Goal: Task Accomplishment & Management: Use online tool/utility

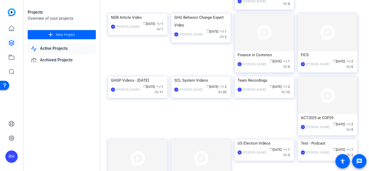
scroll to position [87, 0]
click at [150, 76] on img at bounding box center [137, 76] width 59 height 0
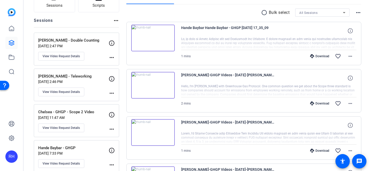
scroll to position [46, 0]
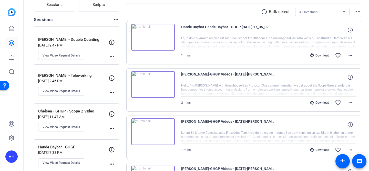
click at [112, 162] on mat-icon "more_horiz" at bounding box center [112, 164] width 6 height 6
click at [91, 149] on div at bounding box center [184, 85] width 369 height 171
click at [62, 142] on div "Hande Baybar - GHGP [DATE] 7:33 PM View Video Request Details more_horiz" at bounding box center [76, 155] width 85 height 33
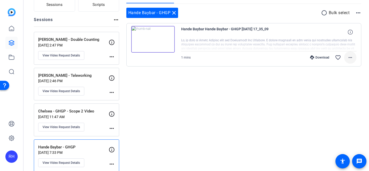
click at [348, 58] on mat-icon "more_horiz" at bounding box center [350, 57] width 6 height 6
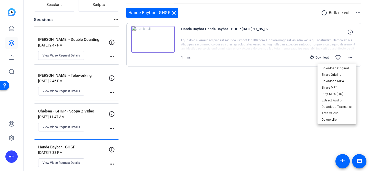
click at [258, 79] on div at bounding box center [184, 85] width 369 height 171
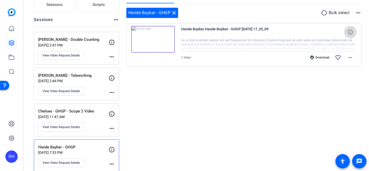
click at [351, 31] on icon at bounding box center [349, 31] width 5 height 5
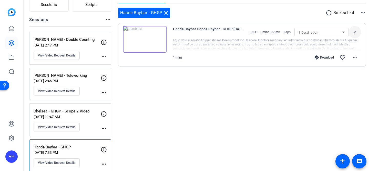
click at [288, 46] on div at bounding box center [267, 44] width 188 height 13
click at [352, 59] on mat-icon "more_horiz" at bounding box center [355, 57] width 6 height 6
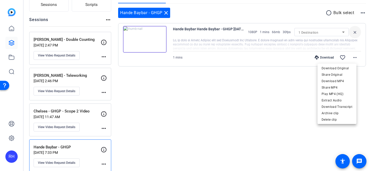
click at [281, 79] on div at bounding box center [184, 85] width 369 height 171
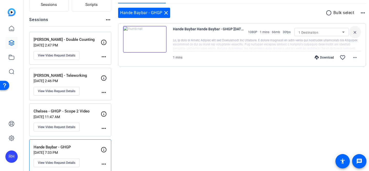
click at [233, 35] on span "Hande Baybar Hande Baybar - GHGP [DATE] 17_35_09" at bounding box center [209, 32] width 72 height 12
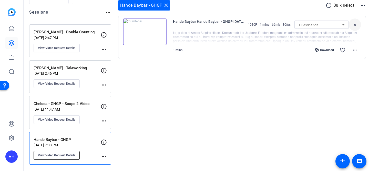
click at [76, 157] on button "View Video Request Details" at bounding box center [57, 155] width 46 height 9
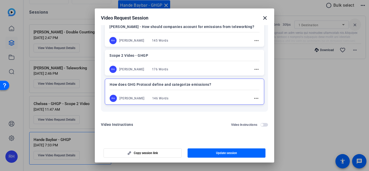
scroll to position [0, 0]
click at [257, 98] on mat-icon "more_horiz" at bounding box center [256, 98] width 6 height 6
click at [260, 103] on span "Edit" at bounding box center [267, 106] width 20 height 6
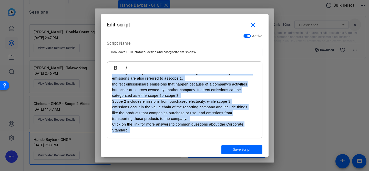
scroll to position [0, 0]
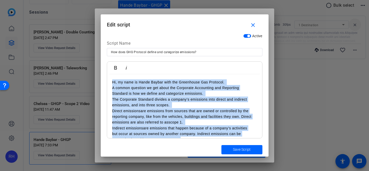
drag, startPoint x: 147, startPoint y: 132, endPoint x: 88, endPoint y: 29, distance: 118.8
click at [88, 29] on div "Video Request Session close Session name Advanced settings Hande Baybar - GHGP …" at bounding box center [184, 85] width 369 height 171
copy div "Lo, ip dolo si Ametc Adipis elit sed Doeiusmodt Inc Utlabore. E dolore magnaali…"
